Goal: Task Accomplishment & Management: Manage account settings

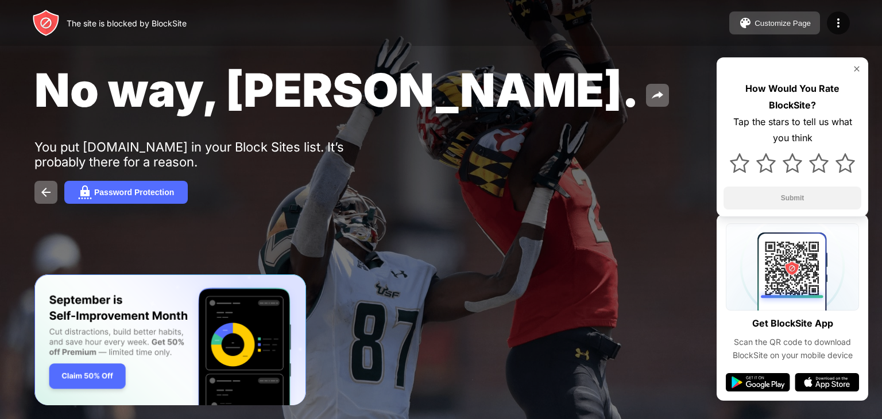
click at [804, 22] on div "Customize Page" at bounding box center [783, 23] width 56 height 9
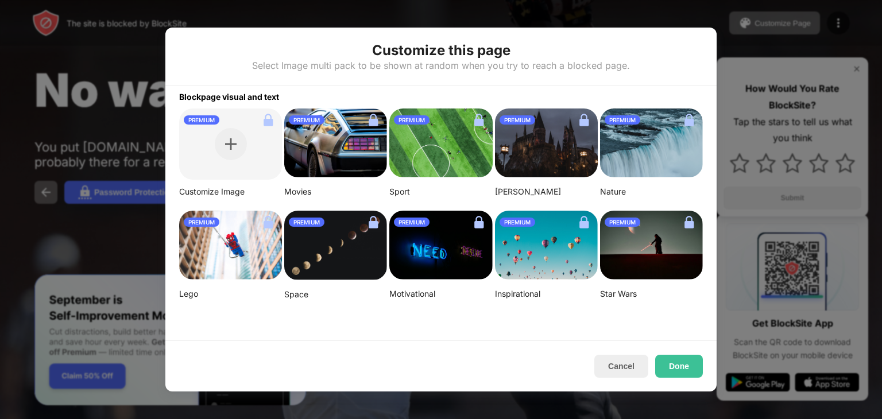
click at [621, 377] on button "Cancel" at bounding box center [622, 366] width 54 height 23
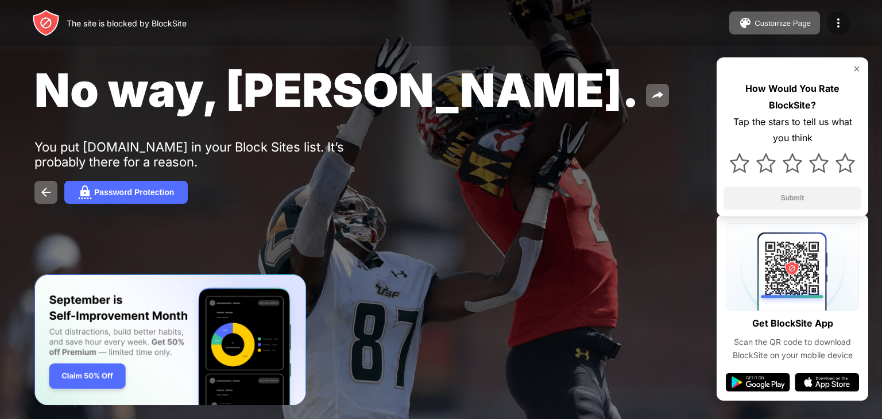
click at [846, 24] on div at bounding box center [838, 22] width 23 height 23
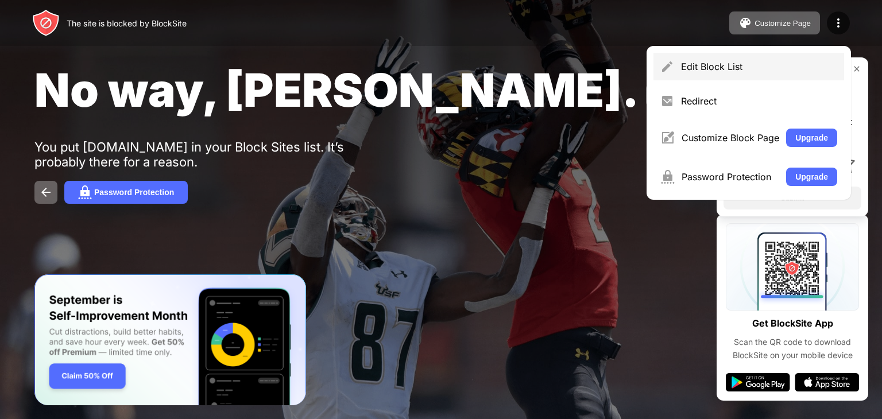
click at [724, 63] on div "Edit Block List" at bounding box center [759, 66] width 156 height 11
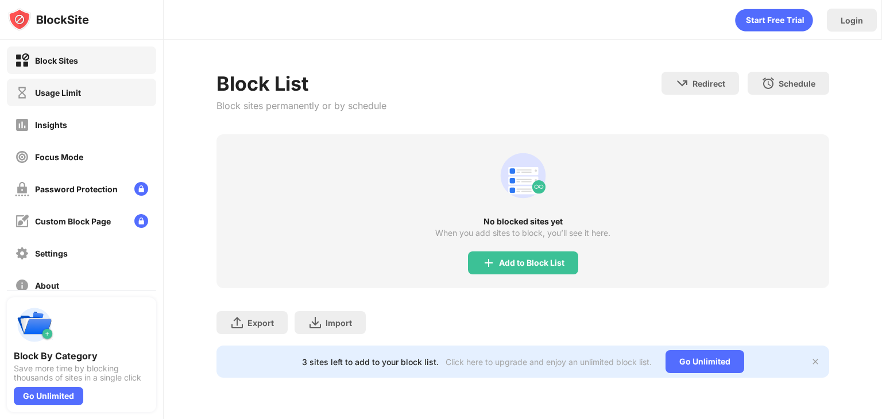
click at [91, 95] on div "Usage Limit" at bounding box center [81, 93] width 149 height 28
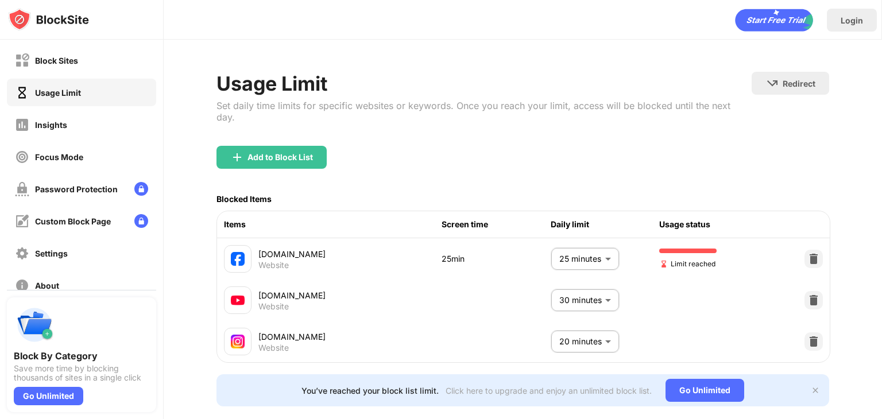
click at [565, 258] on body "Block Sites Usage Limit Insights Focus Mode Password Protection Custom Block Pa…" at bounding box center [441, 209] width 882 height 419
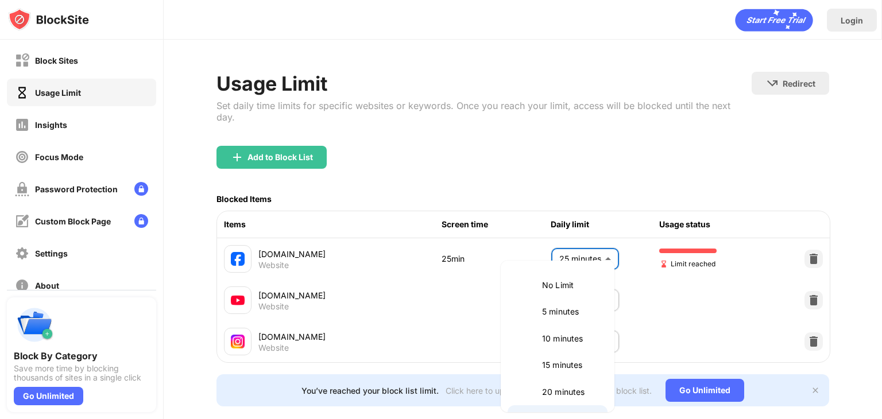
scroll to position [20, 0]
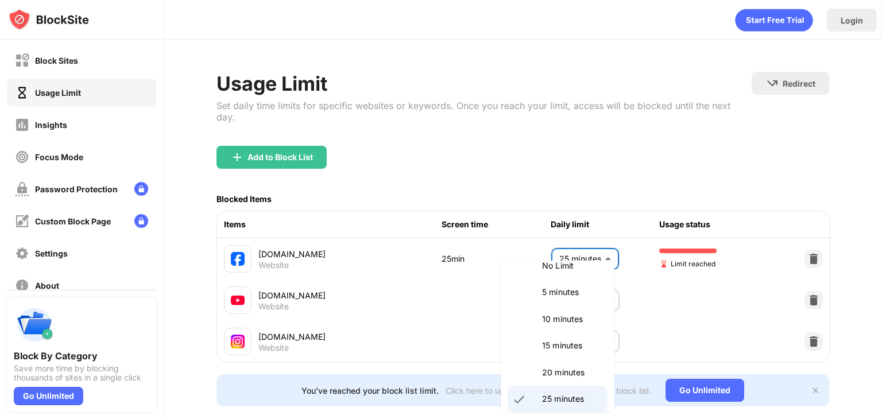
click at [570, 292] on p "5 minutes" at bounding box center [571, 292] width 59 height 13
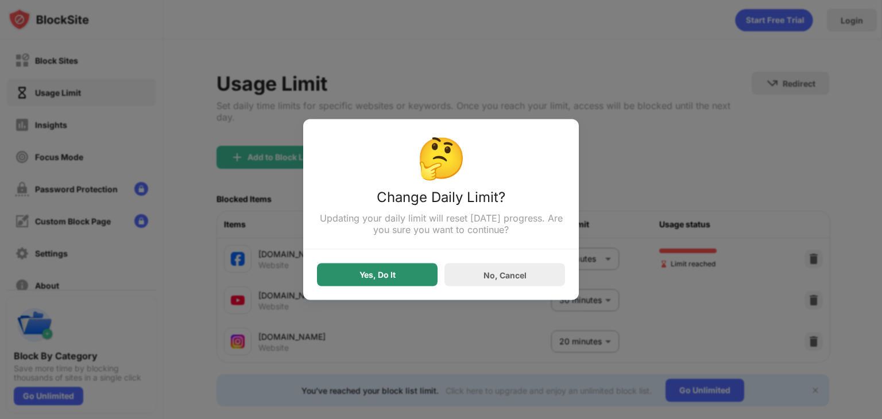
click at [407, 269] on div "Yes, Do It" at bounding box center [377, 275] width 121 height 23
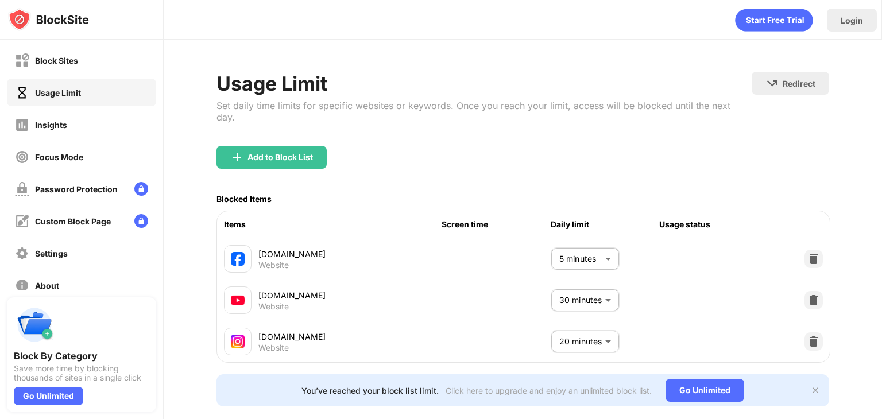
click at [564, 251] on body "Block Sites Usage Limit Insights Focus Mode Password Protection Custom Block Pa…" at bounding box center [441, 209] width 882 height 419
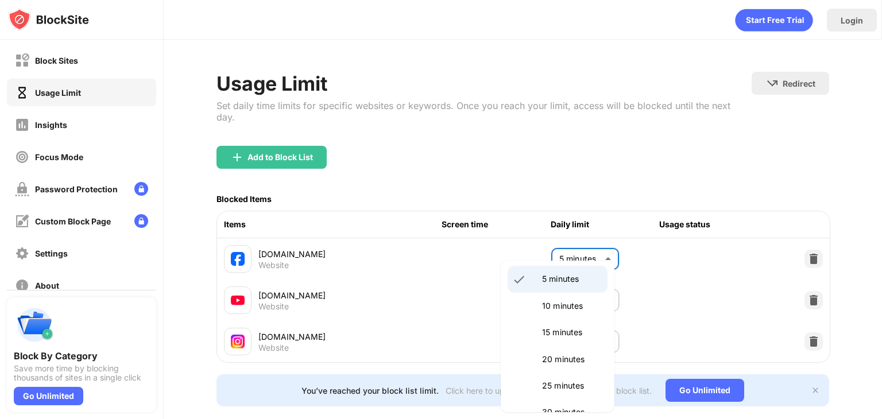
scroll to position [57, 0]
click at [552, 366] on p "25 minutes" at bounding box center [571, 361] width 59 height 13
type input "**"
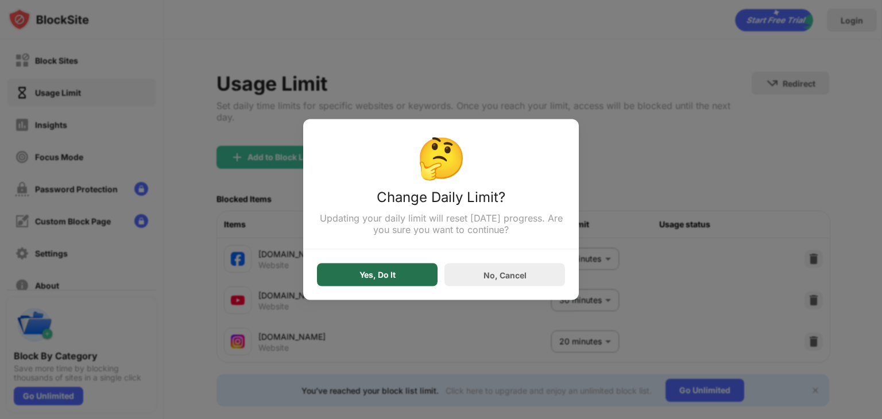
click at [407, 275] on div "Yes, Do It" at bounding box center [377, 275] width 121 height 23
